Goal: Task Accomplishment & Management: Manage account settings

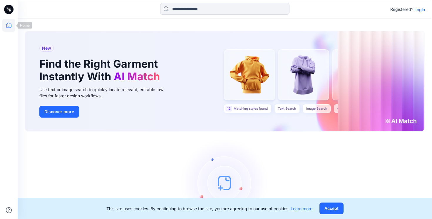
click at [8, 27] on icon at bounding box center [8, 25] width 13 height 13
click at [419, 10] on p "Login" at bounding box center [419, 9] width 11 height 6
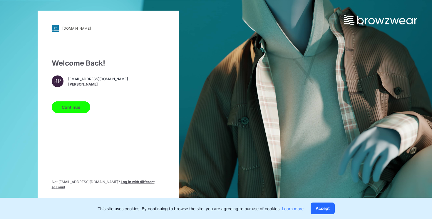
click at [76, 108] on button "Continue" at bounding box center [71, 107] width 38 height 12
